Goal: Complete application form: Complete application form

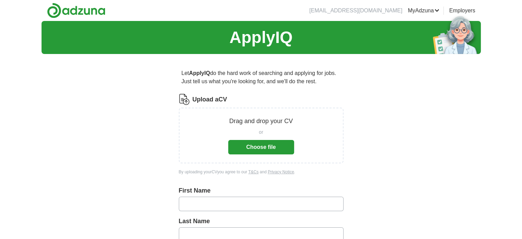
click at [279, 148] on button "Choose file" at bounding box center [261, 147] width 66 height 14
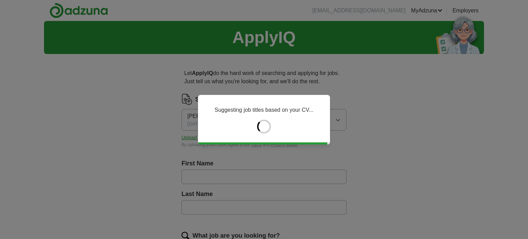
type input "*****"
type input "******"
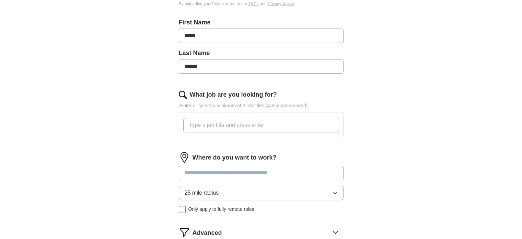
scroll to position [141, 0]
click at [201, 124] on input "What job are you looking for?" at bounding box center [261, 124] width 156 height 14
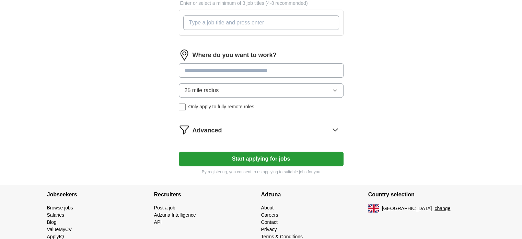
scroll to position [244, 0]
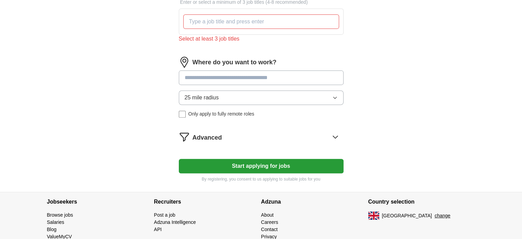
click at [239, 65] on div "Where do you want to work? 25 mile radius Only apply to fully remote roles" at bounding box center [261, 90] width 165 height 66
type input "********"
click at [222, 93] on span "([GEOGRAPHIC_DATA])" at bounding box center [243, 95] width 61 height 6
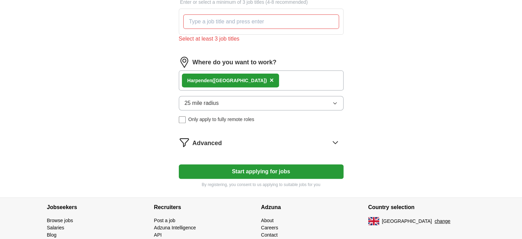
click at [234, 103] on button "25 mile radius" at bounding box center [261, 103] width 165 height 14
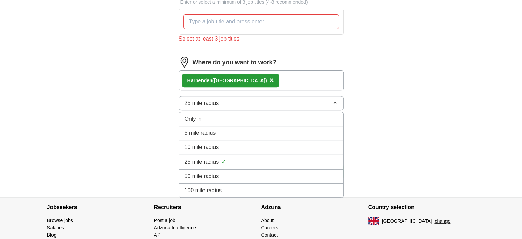
click at [233, 105] on button "25 mile radius" at bounding box center [261, 103] width 165 height 14
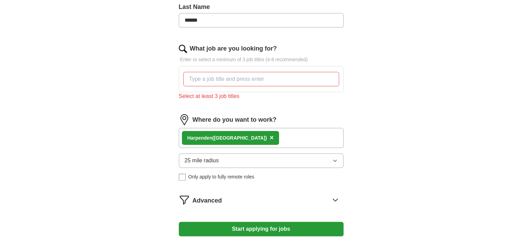
scroll to position [185, 0]
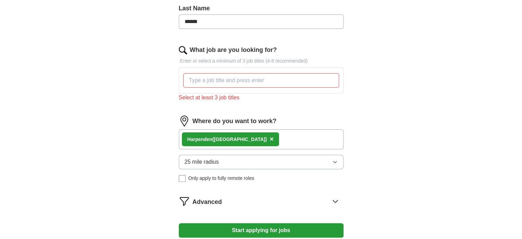
click at [276, 84] on input "What job are you looking for?" at bounding box center [261, 80] width 156 height 14
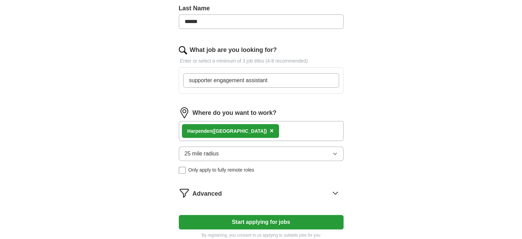
type input "supporter engagement assistant"
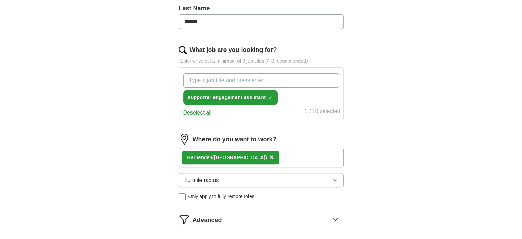
paste input "Community Engagement Coordinator 3. Communications or Events Assistant 4. Publi…"
type input "Community Engagement Coordinator 3. Communications or Events Assistant 4. Publi…"
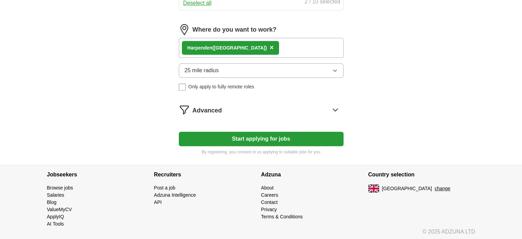
scroll to position [341, 0]
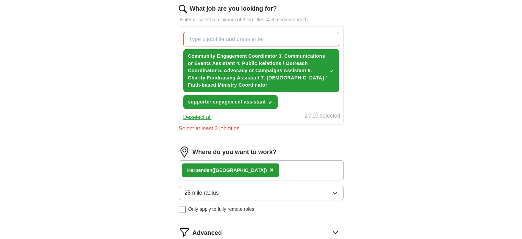
scroll to position [226, 0]
click at [226, 72] on span "Community Engagement Coordinator 3. Communications or Events Assistant 4. Publi…" at bounding box center [257, 71] width 139 height 36
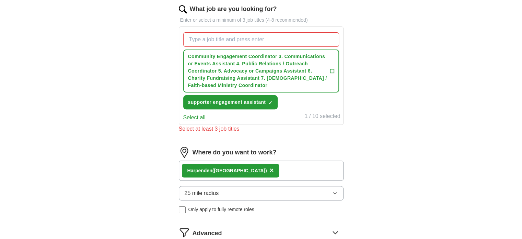
click at [201, 115] on button "Select all" at bounding box center [194, 117] width 22 height 8
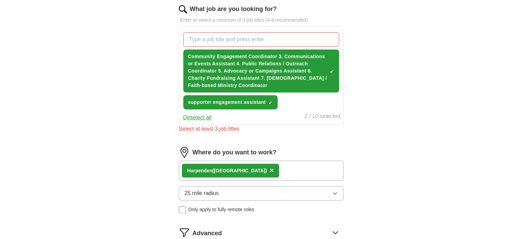
click at [201, 115] on button "Deselect all" at bounding box center [197, 117] width 29 height 8
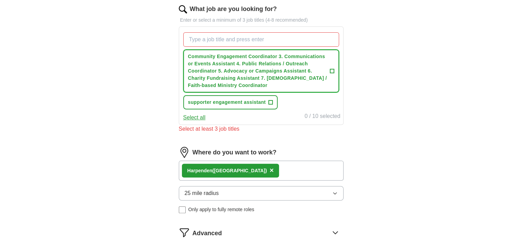
click at [311, 68] on span "Community Engagement Coordinator 3. Communications or Events Assistant 4. Publi…" at bounding box center [257, 71] width 139 height 36
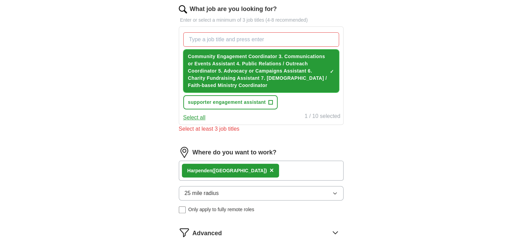
click at [0, 0] on span "×" at bounding box center [0, 0] width 0 height 0
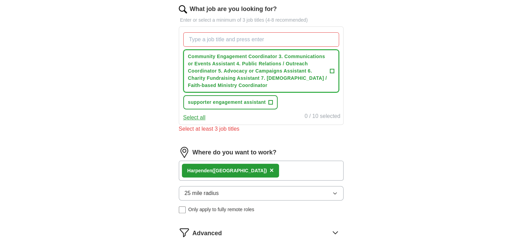
click at [331, 70] on span "+" at bounding box center [332, 70] width 4 height 5
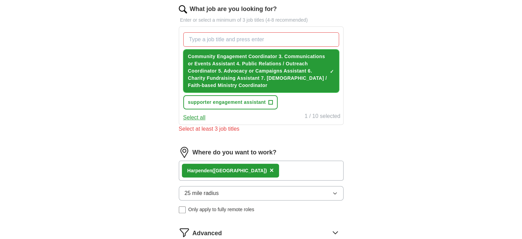
click at [0, 0] on span "×" at bounding box center [0, 0] width 0 height 0
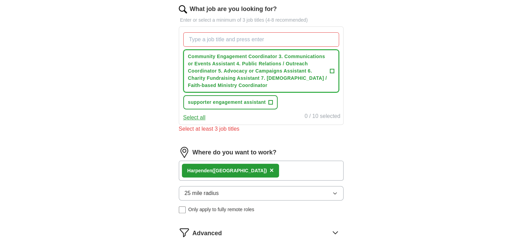
click at [331, 70] on span "+" at bounding box center [332, 70] width 4 height 5
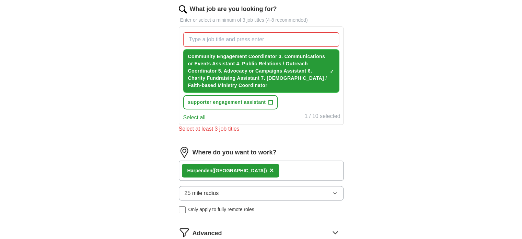
click at [0, 0] on span "×" at bounding box center [0, 0] width 0 height 0
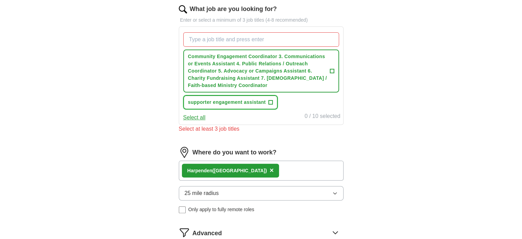
click at [257, 100] on span "supporter engagement assistant" at bounding box center [227, 102] width 78 height 7
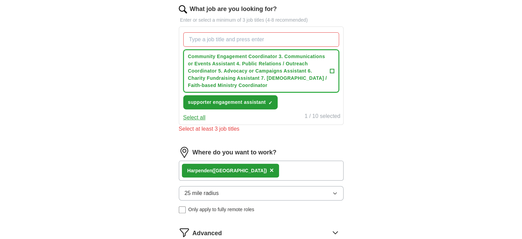
click at [307, 69] on span "Community Engagement Coordinator 3. Communications or Events Assistant 4. Publi…" at bounding box center [257, 71] width 139 height 36
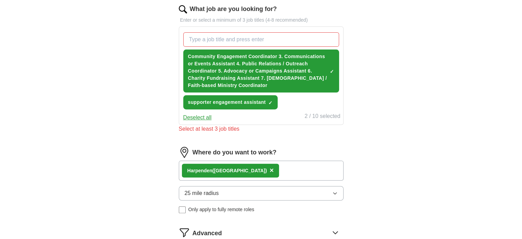
click at [203, 117] on button "Deselect all" at bounding box center [197, 117] width 29 height 8
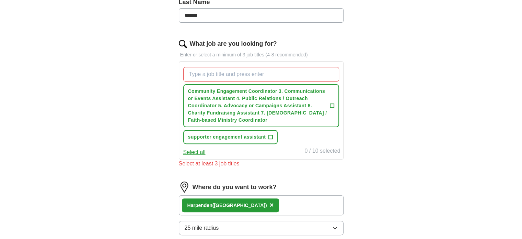
scroll to position [191, 0]
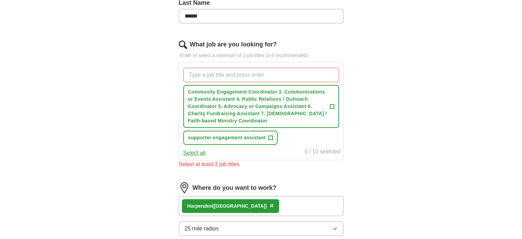
click at [198, 150] on button "Select all" at bounding box center [194, 153] width 22 height 8
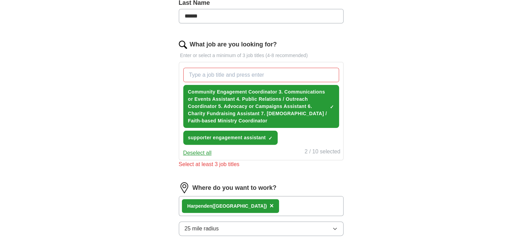
click at [312, 154] on div "2 / 10 selected" at bounding box center [323, 152] width 36 height 10
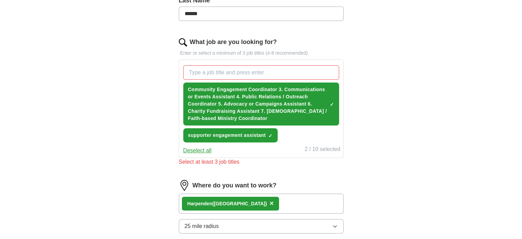
scroll to position [194, 0]
click at [245, 133] on span "supporter engagement assistant" at bounding box center [227, 134] width 78 height 7
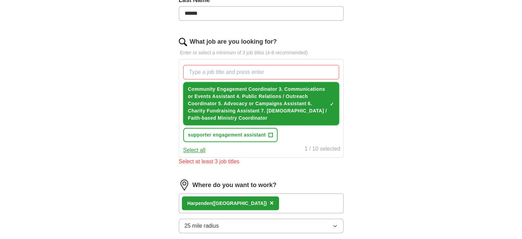
click at [257, 115] on span "Community Engagement Coordinator 3. Communications or Events Assistant 4. Publi…" at bounding box center [257, 104] width 139 height 36
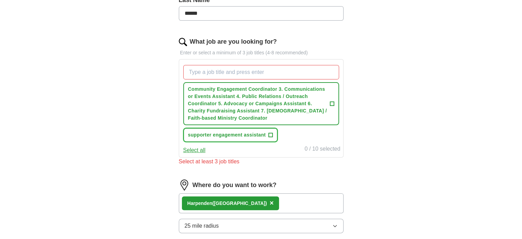
click at [251, 136] on span "supporter engagement assistant" at bounding box center [227, 134] width 78 height 7
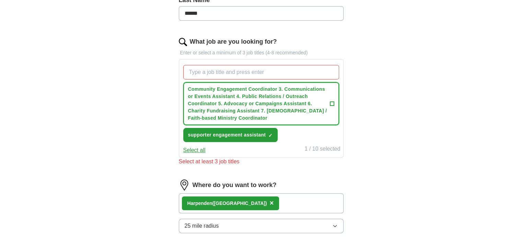
click at [286, 108] on span "Community Engagement Coordinator 3. Communications or Events Assistant 4. Publi…" at bounding box center [257, 104] width 139 height 36
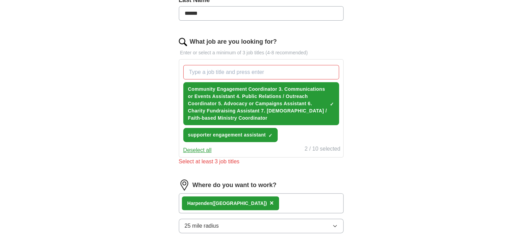
click at [264, 77] on input "What job are you looking for?" at bounding box center [261, 72] width 156 height 14
click at [0, 0] on span "×" at bounding box center [0, 0] width 0 height 0
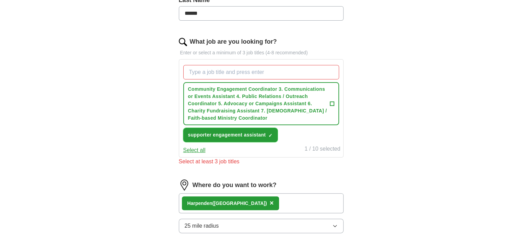
click at [269, 134] on span "✓ ×" at bounding box center [271, 135] width 4 height 4
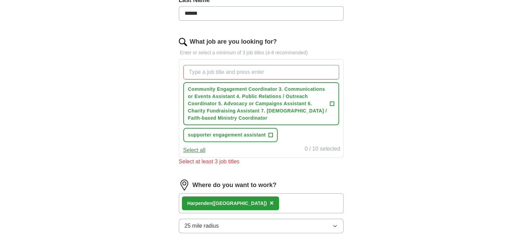
click at [267, 71] on input "What job are you looking for?" at bounding box center [261, 72] width 156 height 14
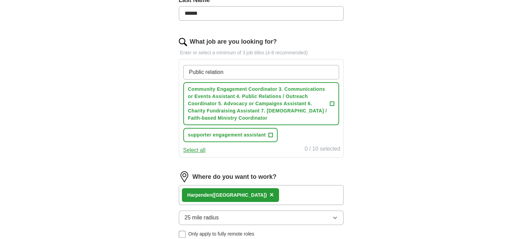
type input "Public relations"
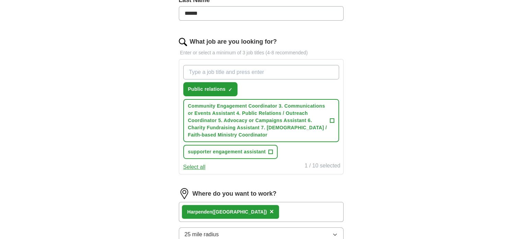
click at [267, 71] on input "What job are you looking for?" at bounding box center [261, 72] width 156 height 14
type input "outreach coordinator"
click at [267, 71] on input "What job are you looking for?" at bounding box center [261, 72] width 156 height 14
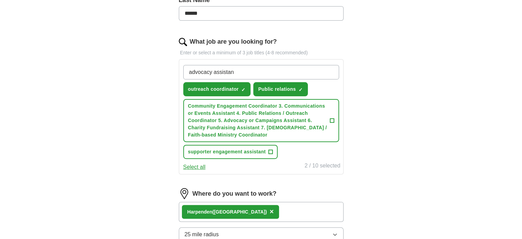
type input "advocacy assistant"
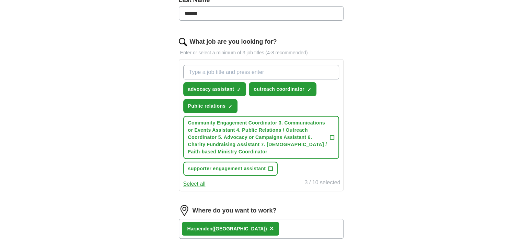
click at [267, 71] on input "What job are you looking for?" at bounding box center [261, 72] width 156 height 14
type input "community engagement coordinator"
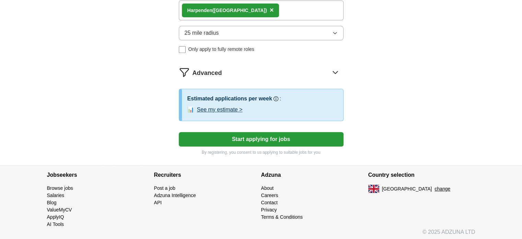
click at [264, 140] on button "Start applying for jobs" at bounding box center [261, 139] width 165 height 14
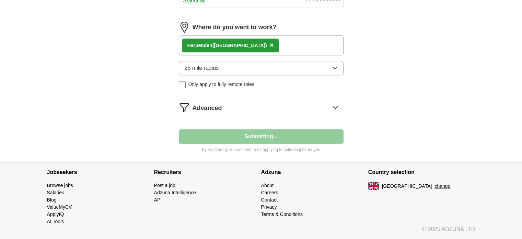
scroll to position [391, 0]
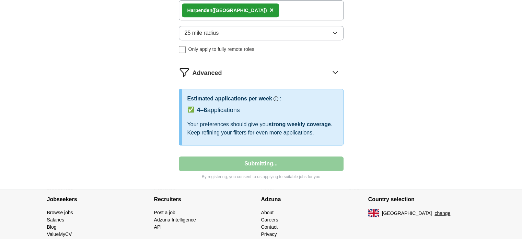
select select "**"
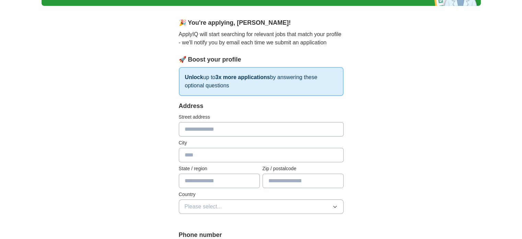
scroll to position [48, 0]
click at [239, 127] on input "text" at bounding box center [261, 129] width 165 height 14
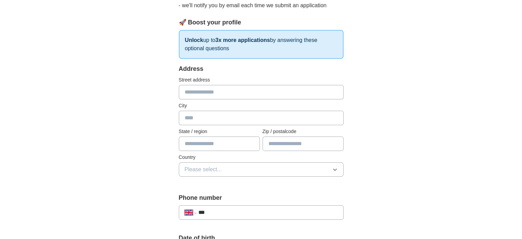
scroll to position [86, 0]
click at [224, 89] on input "text" at bounding box center [261, 91] width 165 height 14
type input "**********"
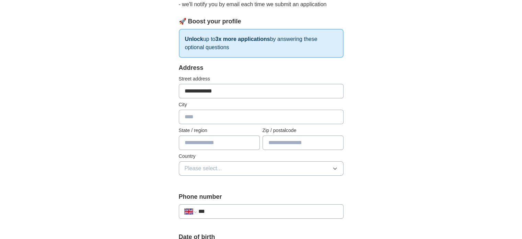
type input "*********"
type input "*******"
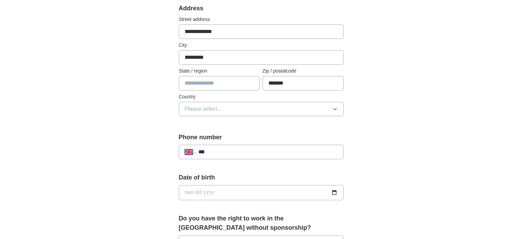
scroll to position [152, 0]
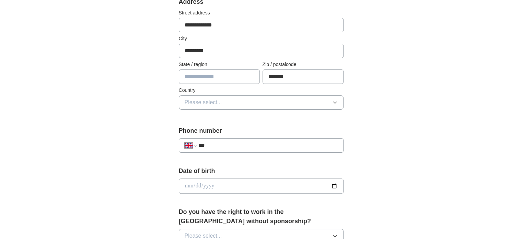
click at [225, 101] on button "Please select..." at bounding box center [261, 102] width 165 height 14
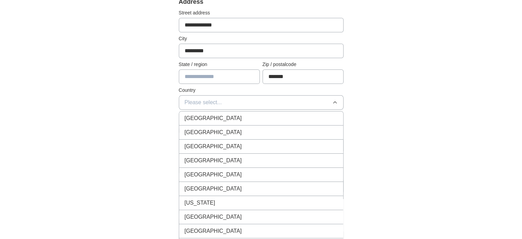
click at [216, 115] on span "[GEOGRAPHIC_DATA]" at bounding box center [213, 118] width 57 height 8
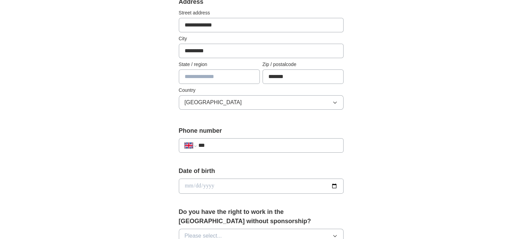
scroll to position [232, 0]
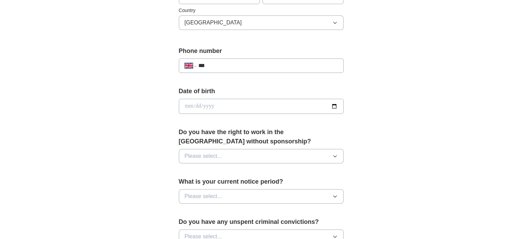
click at [210, 65] on input "***" at bounding box center [267, 65] width 139 height 8
type input "**********"
click at [234, 108] on input "date" at bounding box center [261, 106] width 165 height 15
click at [336, 107] on input "date" at bounding box center [261, 106] width 165 height 15
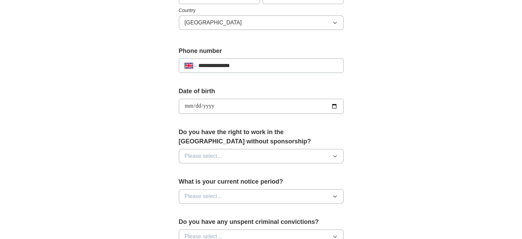
click at [203, 105] on input "**********" at bounding box center [261, 106] width 165 height 15
click at [338, 105] on input "**********" at bounding box center [261, 106] width 165 height 15
click at [330, 106] on input "**********" at bounding box center [261, 106] width 165 height 15
click at [331, 106] on input "**********" at bounding box center [261, 106] width 165 height 15
type input "**********"
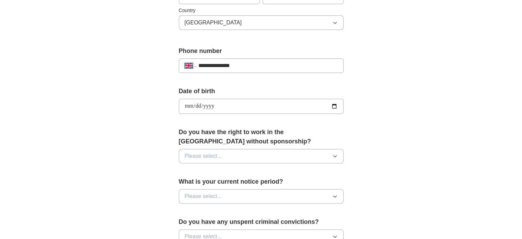
scroll to position [250, 0]
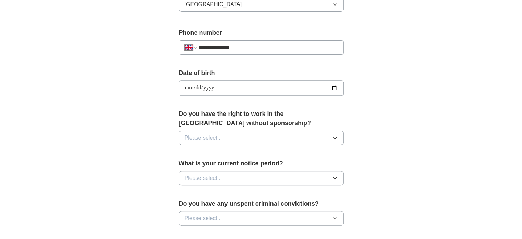
click at [246, 131] on button "Please select..." at bounding box center [261, 138] width 165 height 14
click at [208, 151] on div "Yes" at bounding box center [261, 153] width 153 height 8
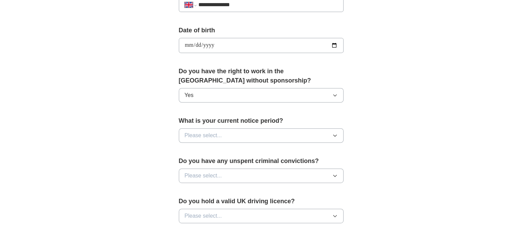
scroll to position [293, 0]
click at [208, 138] on button "Please select..." at bounding box center [261, 135] width 165 height 14
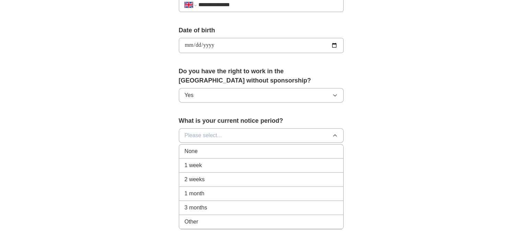
click at [203, 151] on div "None" at bounding box center [261, 151] width 153 height 8
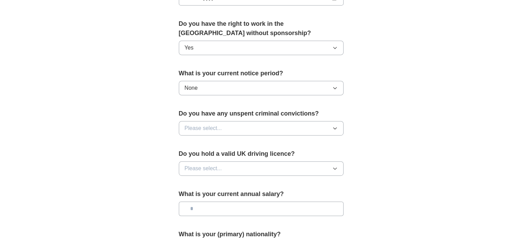
scroll to position [341, 0]
click at [206, 125] on span "Please select..." at bounding box center [203, 127] width 37 height 8
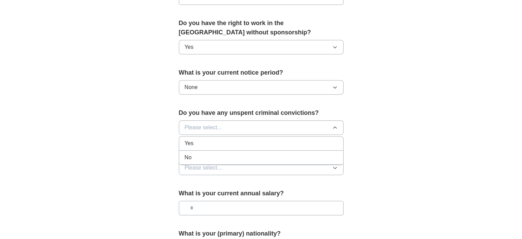
drag, startPoint x: 203, startPoint y: 125, endPoint x: 198, endPoint y: 155, distance: 30.6
click at [198, 135] on div "Please select... Yes No" at bounding box center [261, 127] width 165 height 14
click at [198, 155] on div "No" at bounding box center [261, 157] width 153 height 8
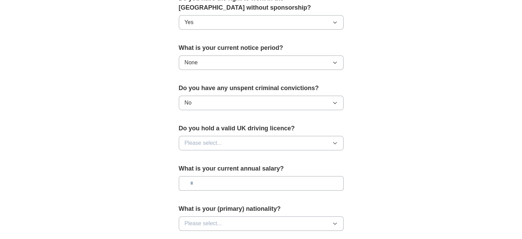
scroll to position [368, 0]
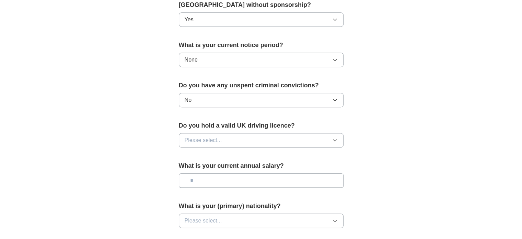
click at [201, 138] on span "Please select..." at bounding box center [203, 140] width 37 height 8
click at [202, 154] on div "Yes" at bounding box center [261, 156] width 153 height 8
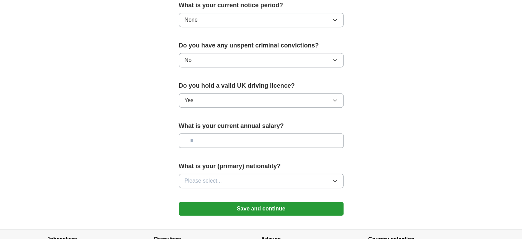
scroll to position [416, 0]
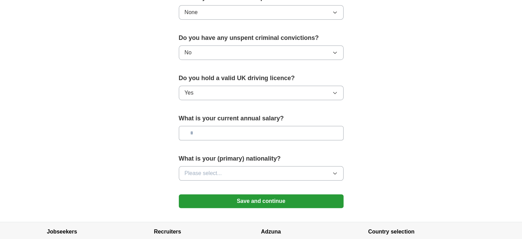
click at [206, 130] on input "text" at bounding box center [261, 133] width 165 height 14
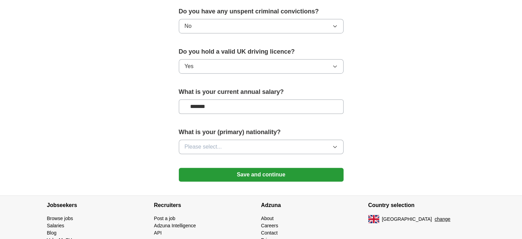
scroll to position [444, 0]
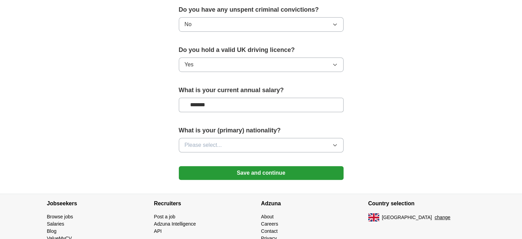
type input "*******"
click at [218, 138] on button "Please select..." at bounding box center [261, 145] width 165 height 14
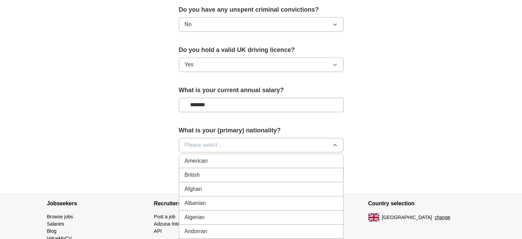
click at [205, 171] on div "British" at bounding box center [261, 175] width 153 height 8
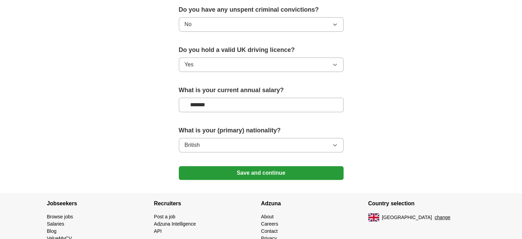
click at [243, 166] on button "Save and continue" at bounding box center [261, 173] width 165 height 14
